Goal: Find contact information: Find contact information

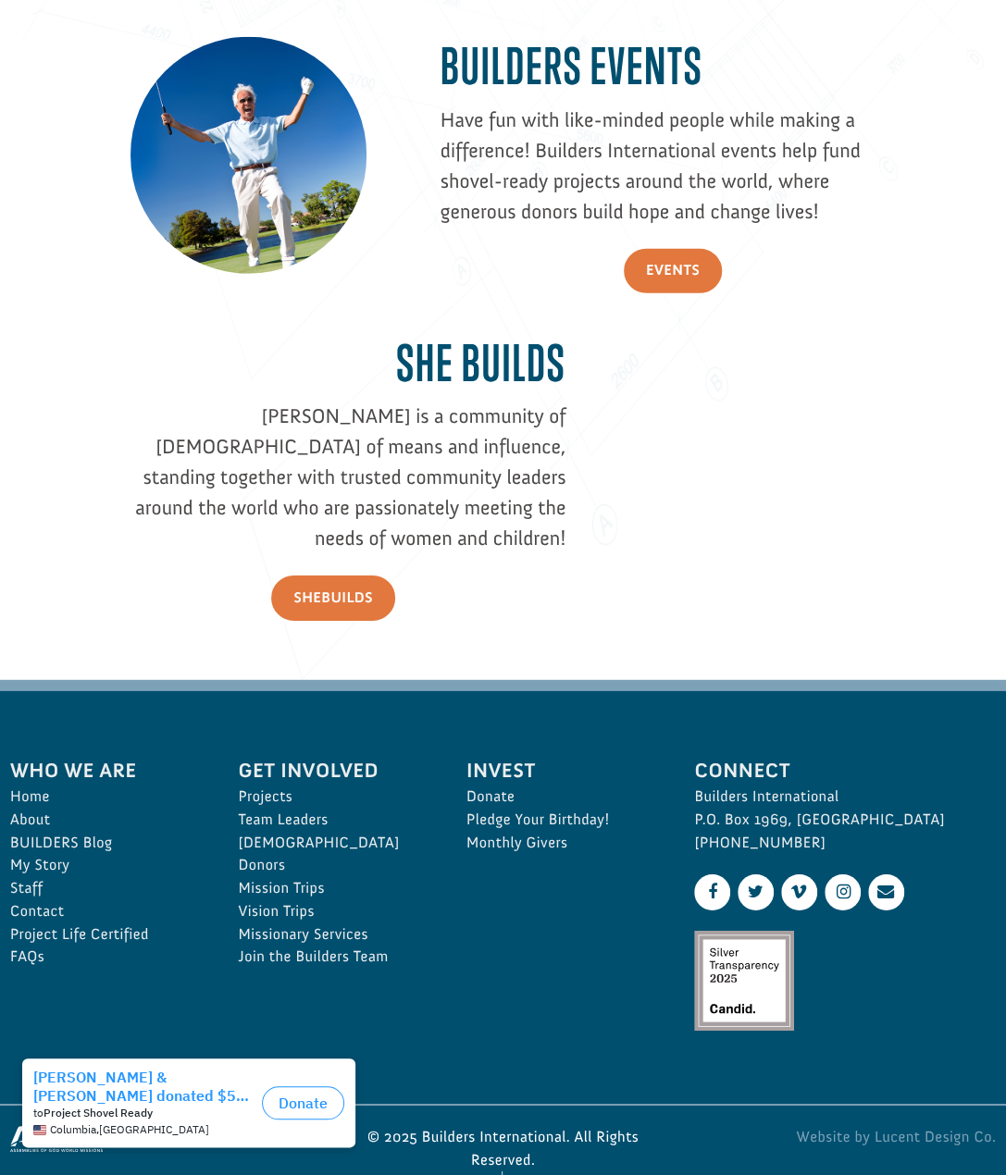
scroll to position [2096, 0]
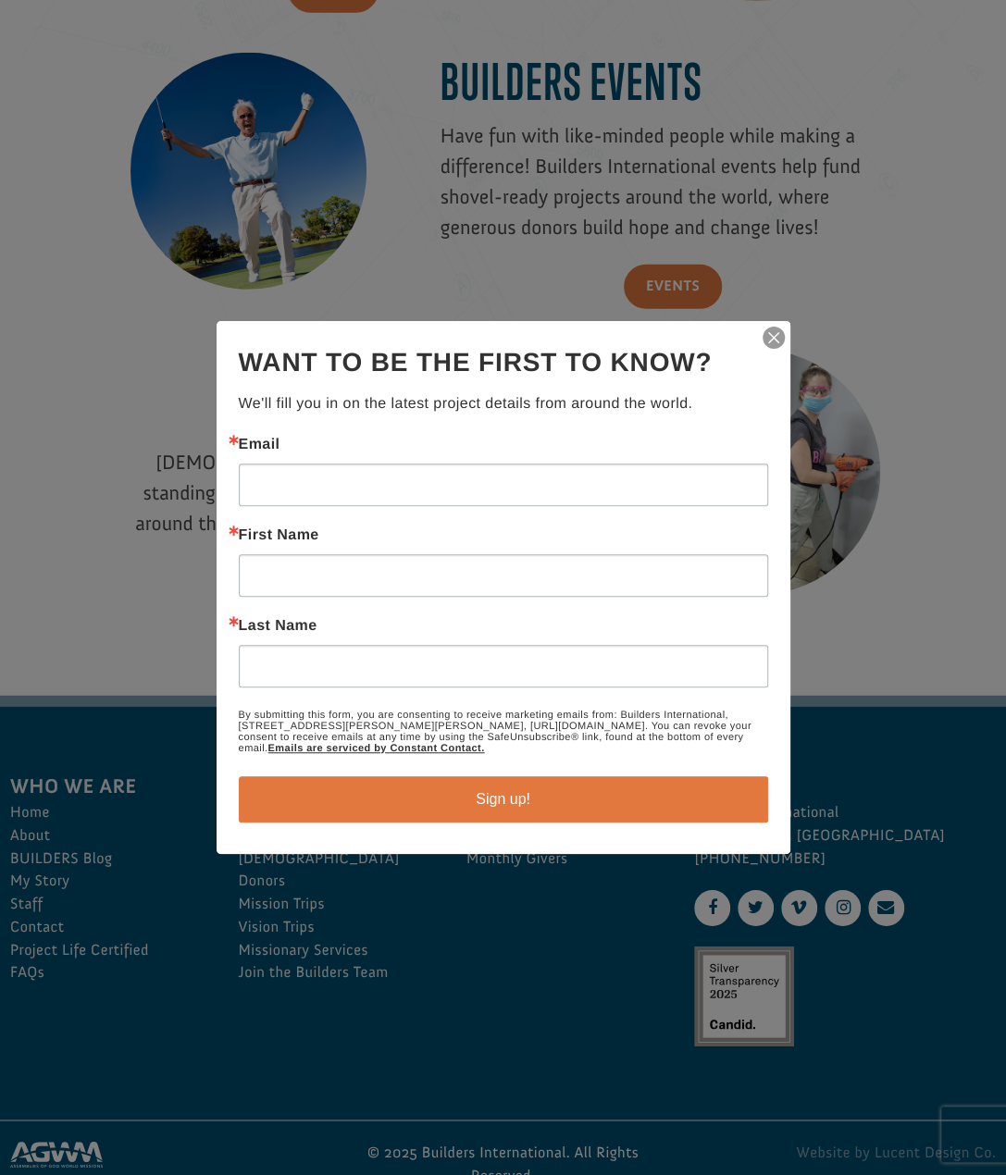
drag, startPoint x: 425, startPoint y: 1076, endPoint x: 588, endPoint y: 1070, distance: 163.0
click at [584, 1069] on div at bounding box center [503, 587] width 1006 height 1175
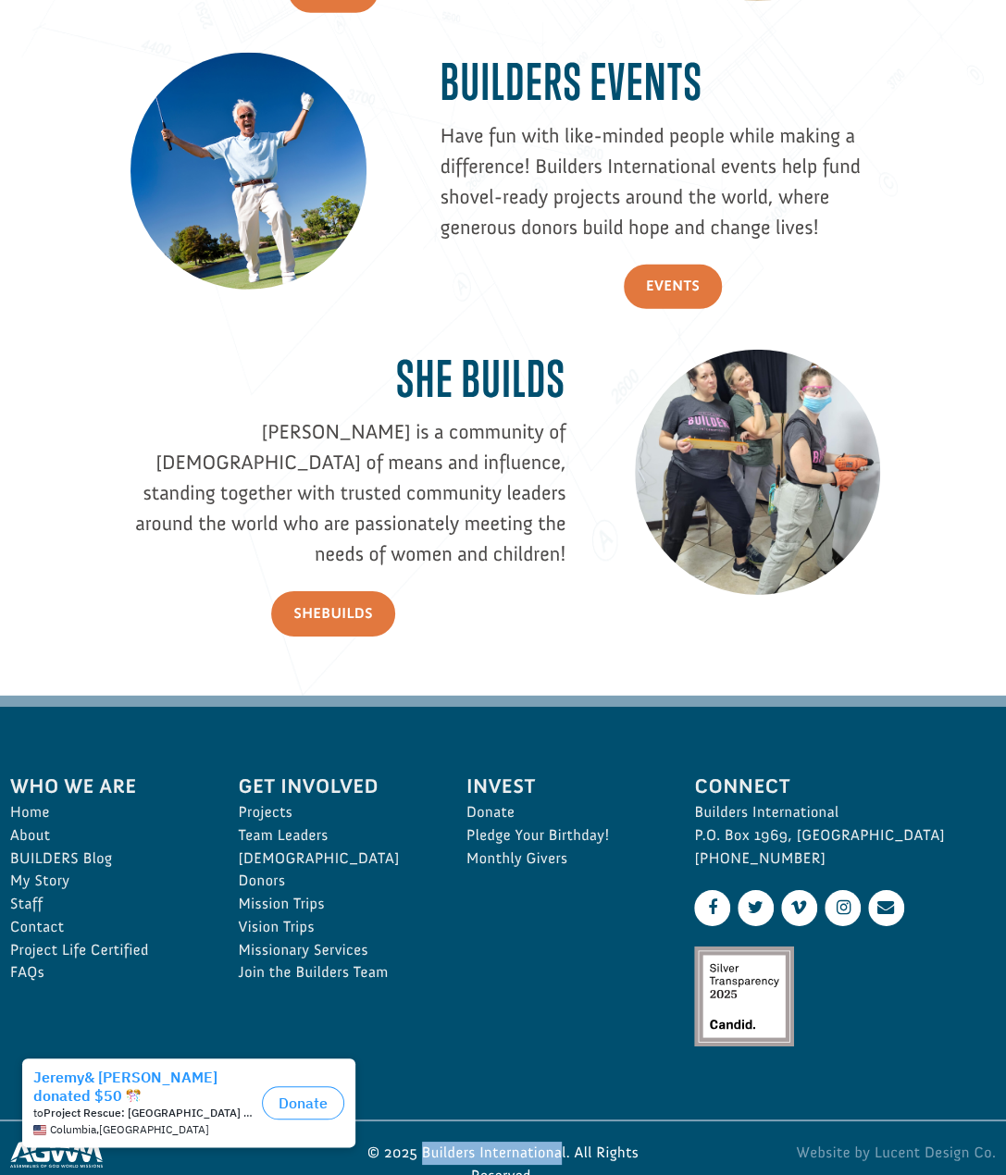
drag, startPoint x: 424, startPoint y: 1071, endPoint x: 562, endPoint y: 1084, distance: 138.5
click at [562, 1142] on p "© 2025 Builders International. All Rights Reserved." at bounding box center [503, 1165] width 320 height 46
copy p "Builders Internationa"
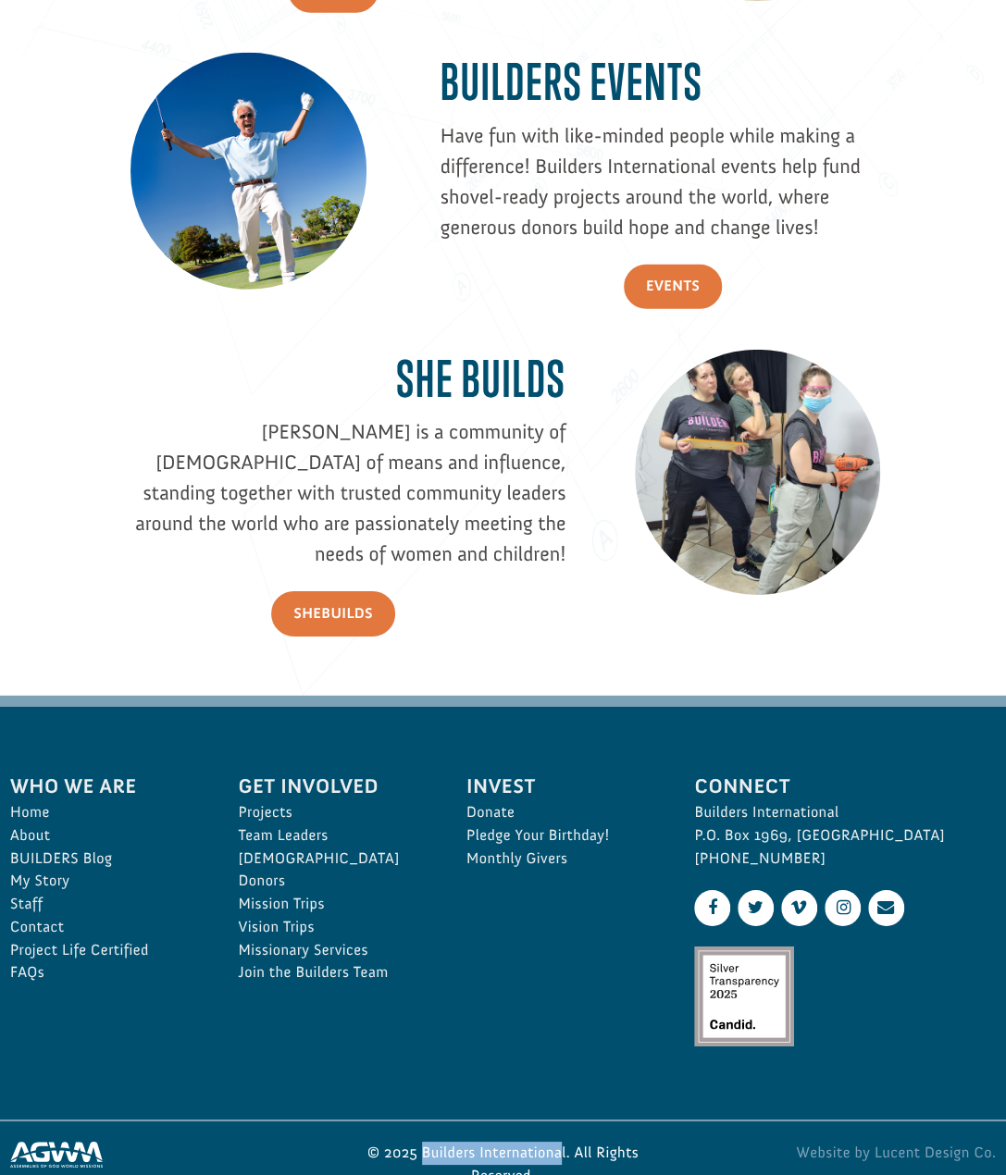
drag, startPoint x: 790, startPoint y: 784, endPoint x: 695, endPoint y: 788, distance: 95.4
click at [695, 801] on p "Builders International P.O. Box 1969, [GEOGRAPHIC_DATA] [PHONE_NUMBER]" at bounding box center [845, 835] width 302 height 68
copy p "[PHONE_NUMBER]"
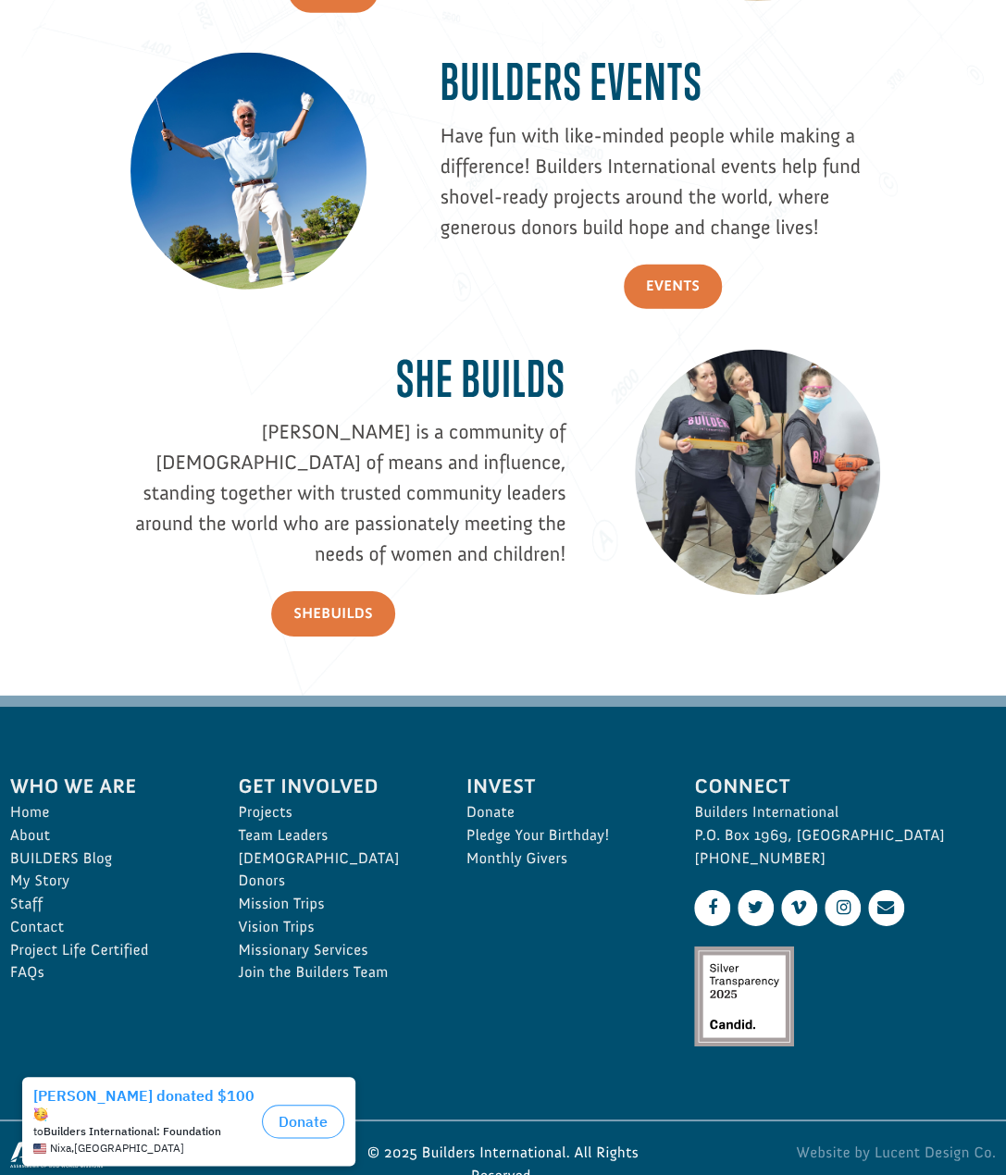
click at [810, 801] on p "Builders International P.O. Box 1969, [GEOGRAPHIC_DATA] [PHONE_NUMBER]" at bounding box center [845, 835] width 302 height 68
copy p "Ozark"
